Goal: Task Accomplishment & Management: Use online tool/utility

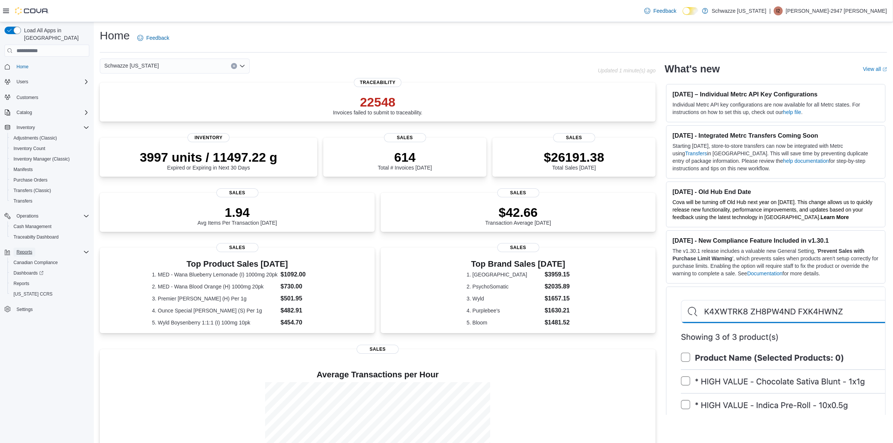
click at [21, 249] on span "Reports" at bounding box center [25, 252] width 16 height 6
click at [24, 249] on span "Reports" at bounding box center [25, 252] width 16 height 6
click at [24, 281] on span "Reports" at bounding box center [22, 284] width 16 height 6
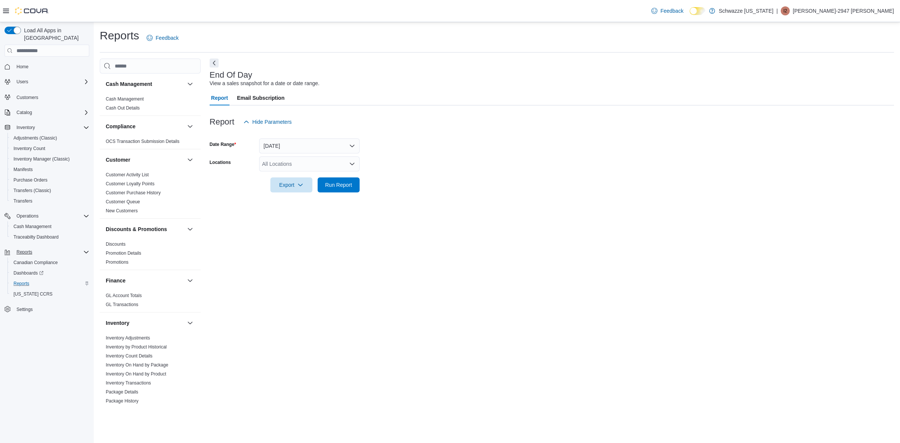
click at [352, 164] on icon "Open list of options" at bounding box center [352, 164] width 6 height 6
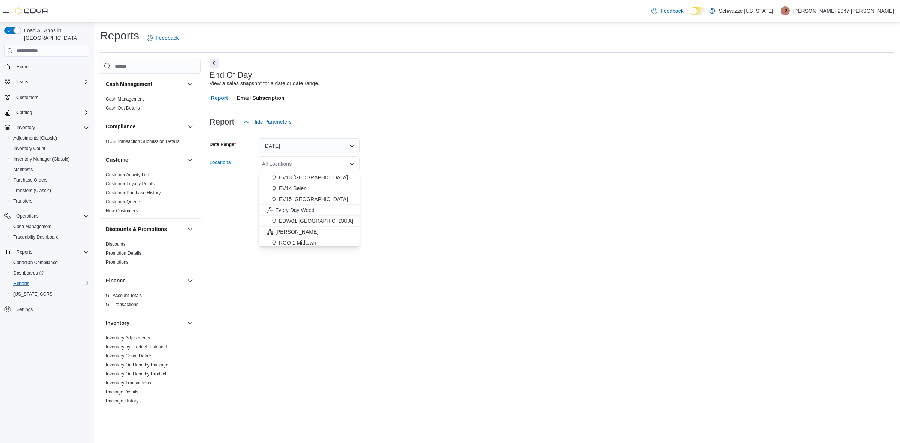
click at [300, 186] on span "EV14 Belen" at bounding box center [293, 189] width 28 height 8
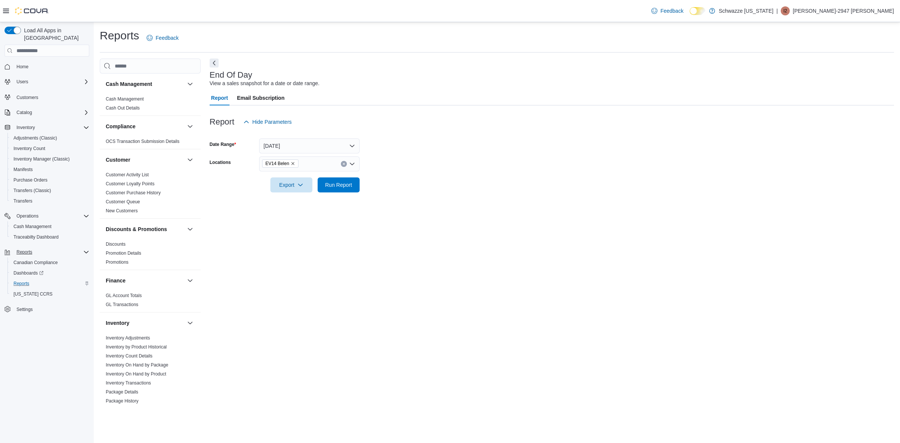
click at [425, 175] on div at bounding box center [552, 174] width 685 height 6
click at [348, 182] on span "Run Report" at bounding box center [338, 185] width 27 height 8
